Goal: Contribute content

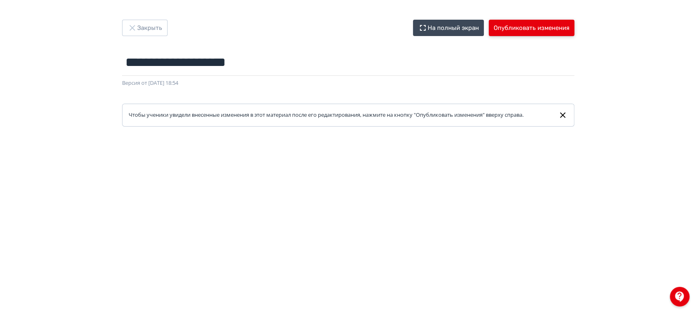
click at [569, 24] on button "Опубликовать изменения" at bounding box center [532, 28] width 86 height 16
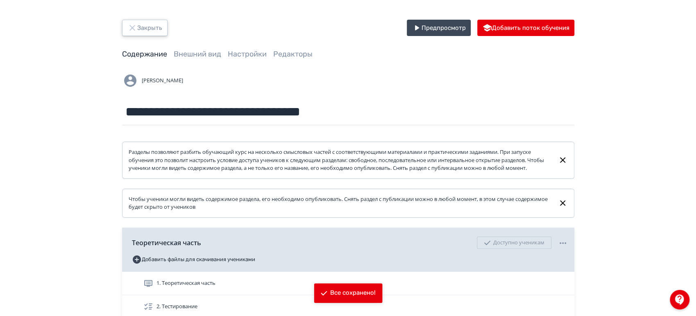
click at [146, 30] on button "Закрыть" at bounding box center [145, 28] width 46 height 16
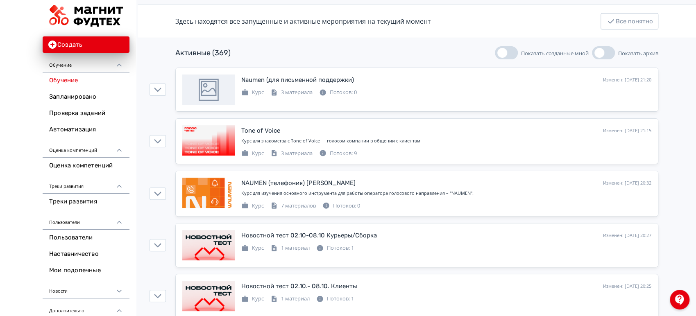
scroll to position [91, 0]
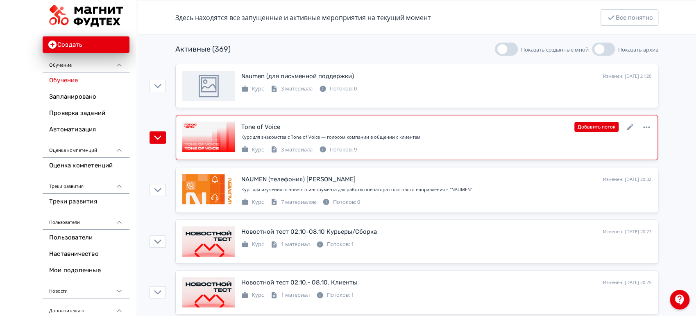
click at [503, 137] on div "Курс для знакомства с Tone of Voice — голосом компании в общении с клиентам" at bounding box center [446, 137] width 410 height 7
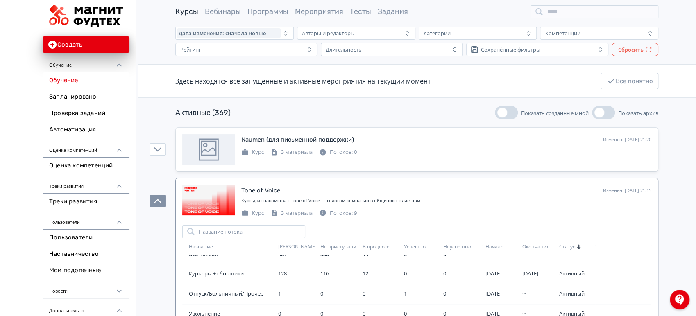
scroll to position [0, 0]
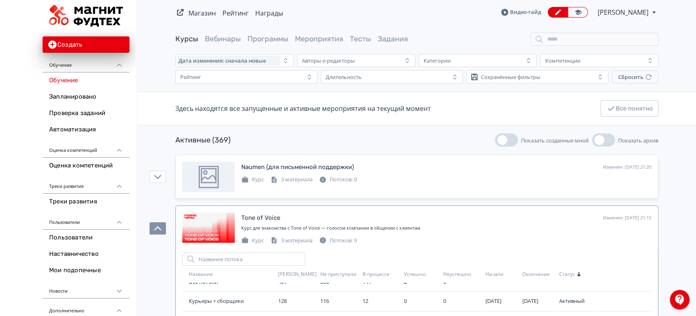
click at [643, 15] on span "[PERSON_NAME]" at bounding box center [624, 12] width 52 height 10
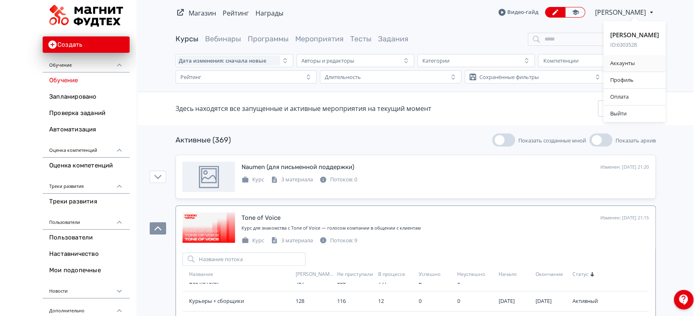
click at [633, 66] on div "Аккаунты" at bounding box center [634, 63] width 62 height 16
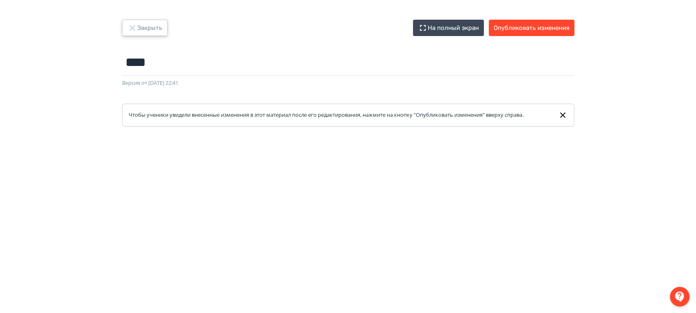
click at [145, 29] on button "Закрыть" at bounding box center [145, 28] width 46 height 16
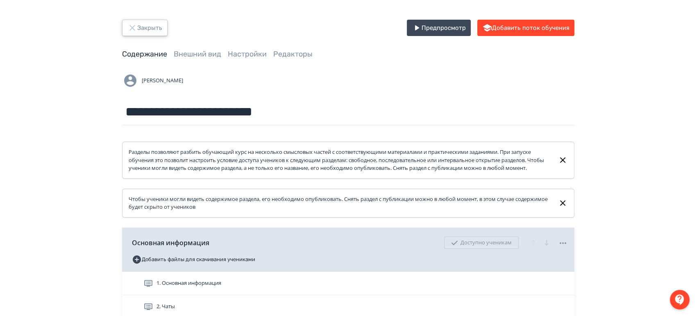
click at [145, 29] on button "Закрыть" at bounding box center [145, 28] width 46 height 16
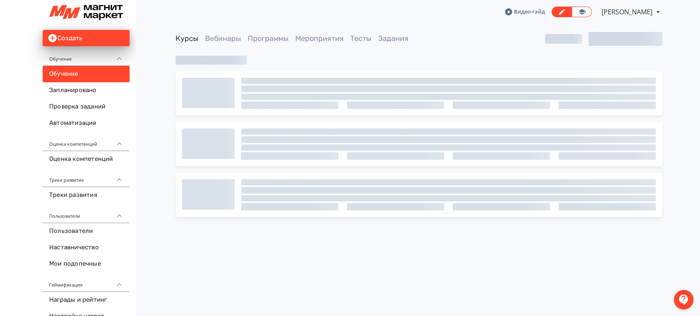
click at [633, 9] on span "[PERSON_NAME]" at bounding box center [627, 12] width 52 height 10
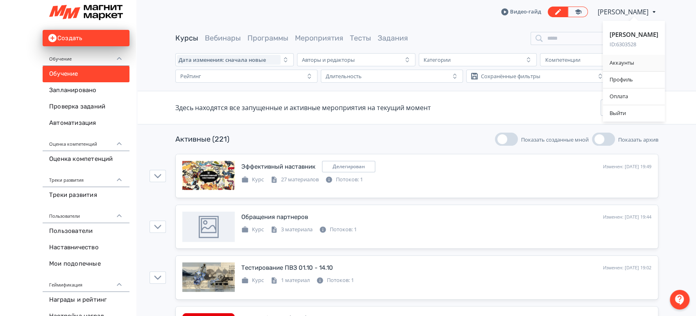
click at [635, 63] on div "Аккаунты" at bounding box center [634, 63] width 62 height 16
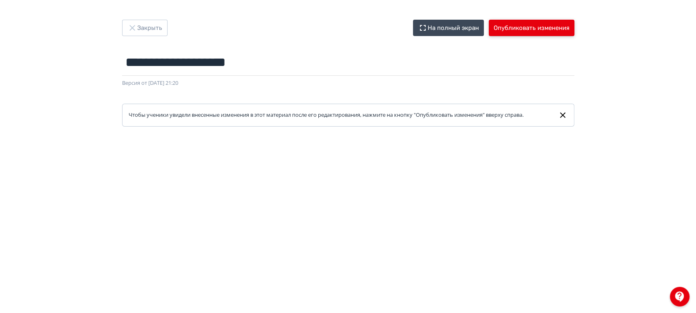
click at [558, 20] on button "Опубликовать изменения" at bounding box center [532, 28] width 86 height 16
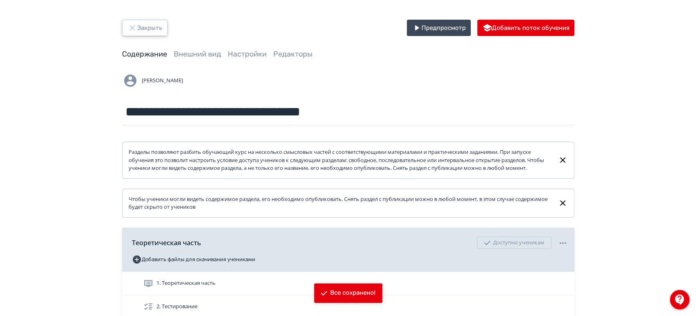
click at [162, 27] on button "Закрыть" at bounding box center [145, 28] width 46 height 16
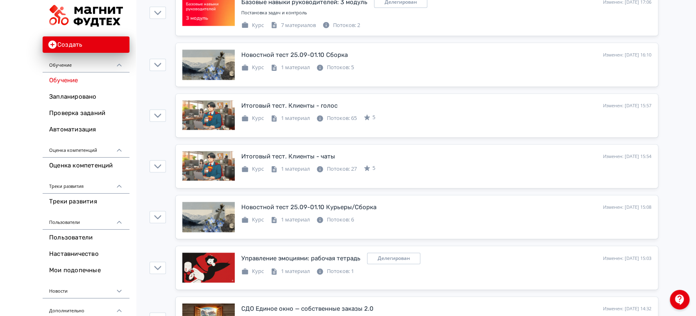
scroll to position [728, 0]
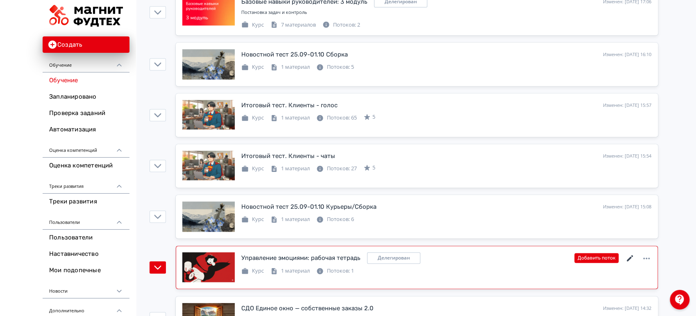
click at [630, 254] on icon at bounding box center [631, 259] width 10 height 10
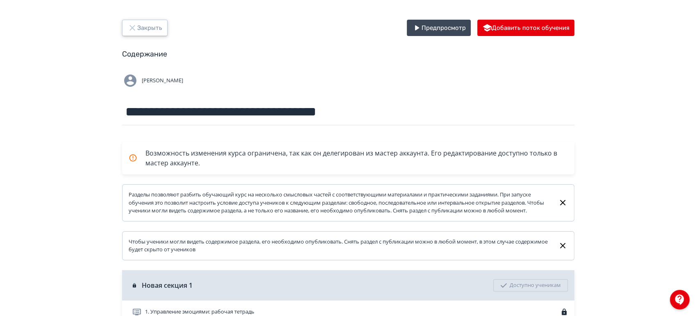
click at [158, 26] on button "Закрыть" at bounding box center [145, 28] width 46 height 16
